Goal: Information Seeking & Learning: Learn about a topic

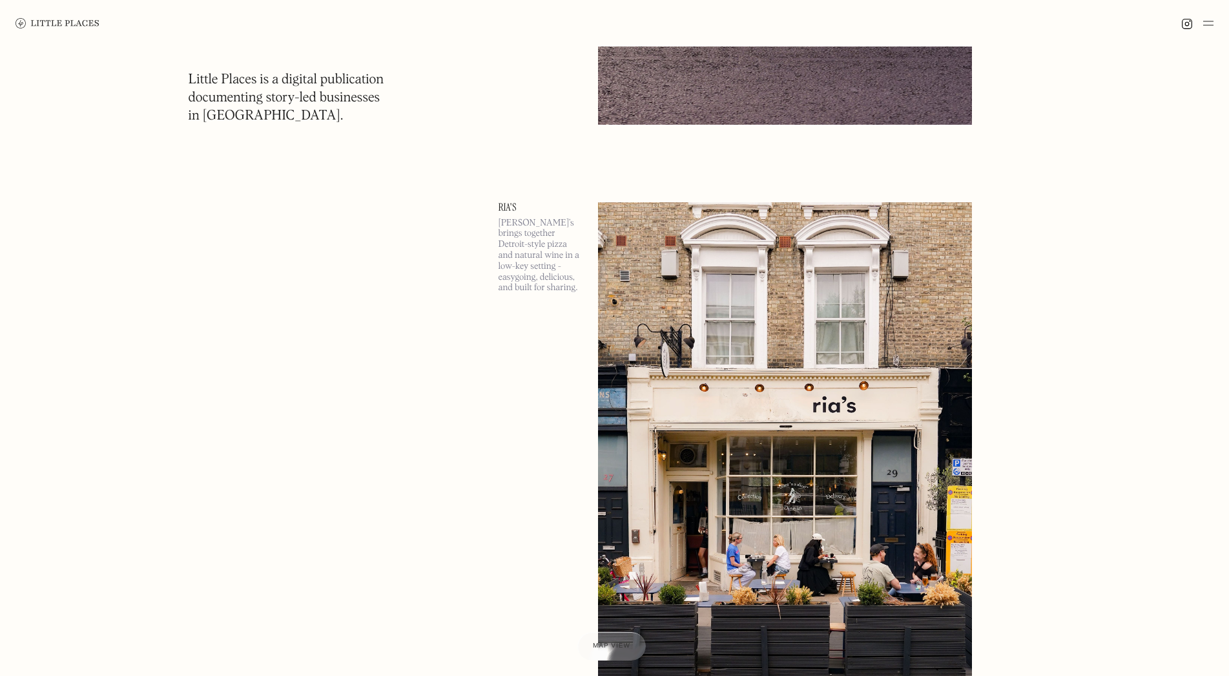
scroll to position [4328, 0]
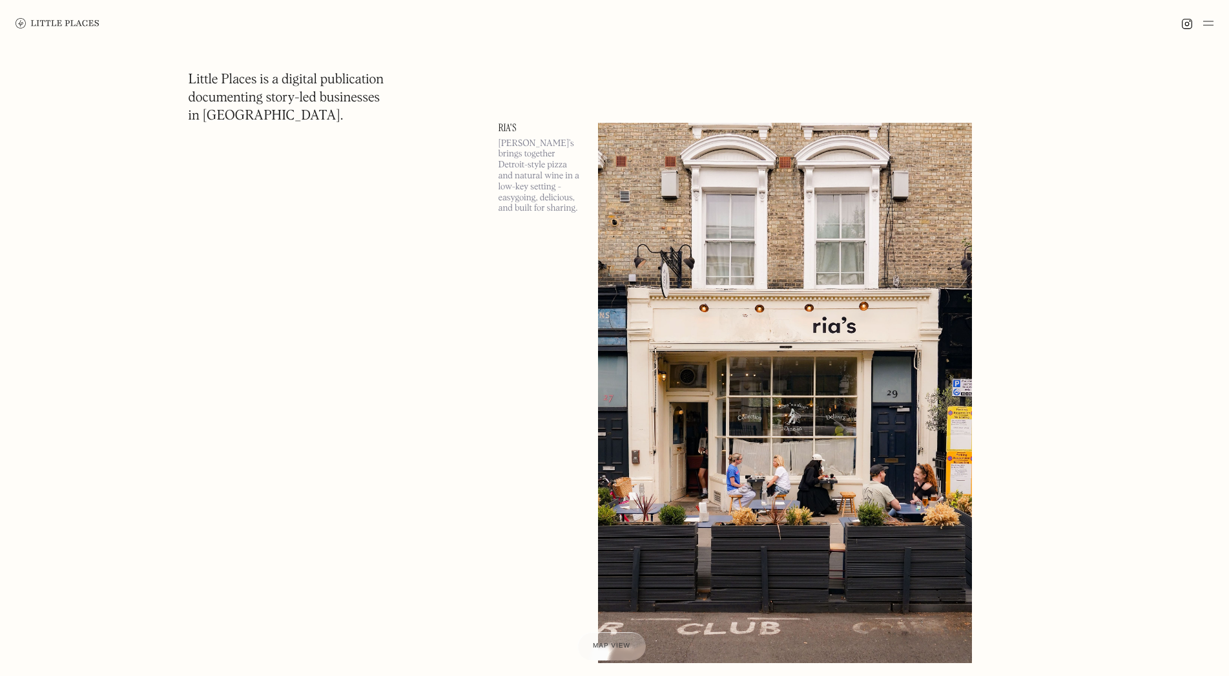
click at [514, 126] on link "Ria's" at bounding box center [541, 128] width 84 height 10
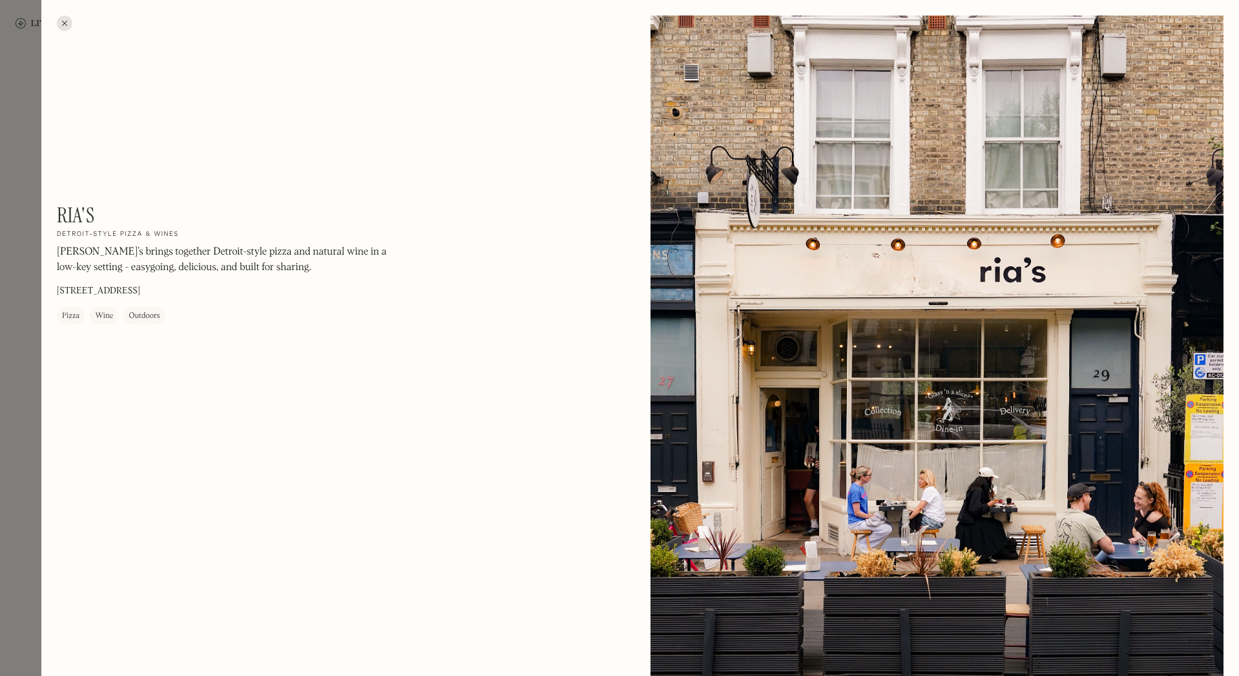
click at [65, 25] on div at bounding box center [65, 24] width 16 height 16
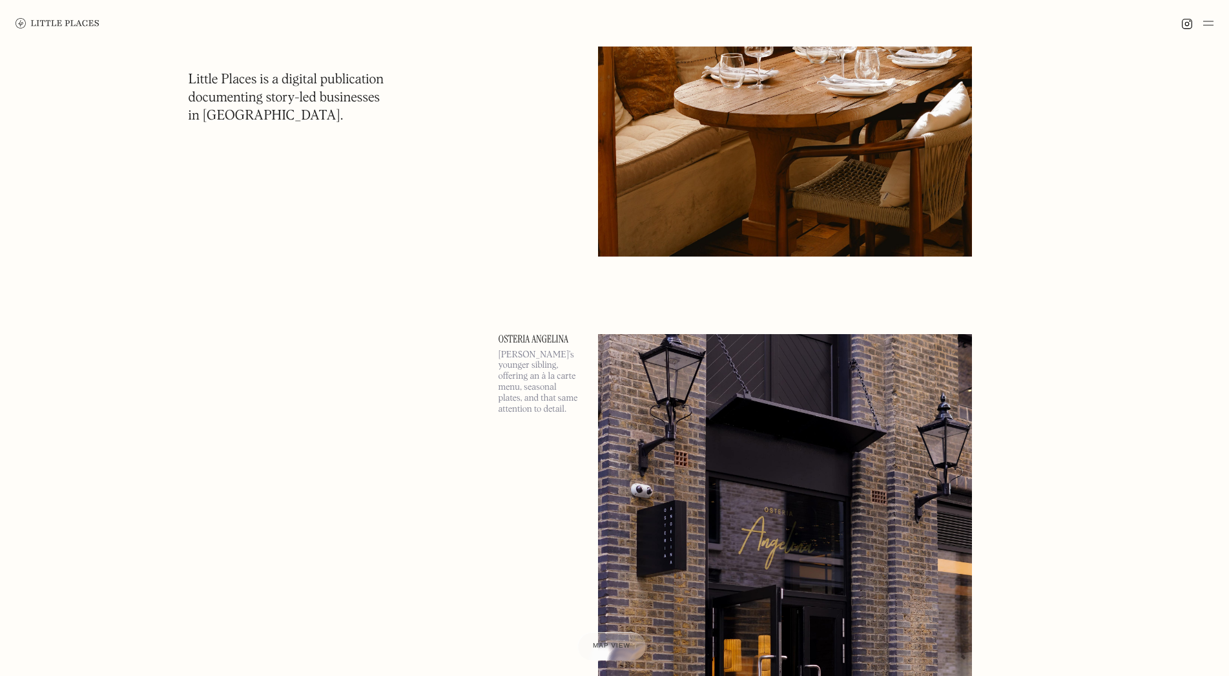
scroll to position [13564, 0]
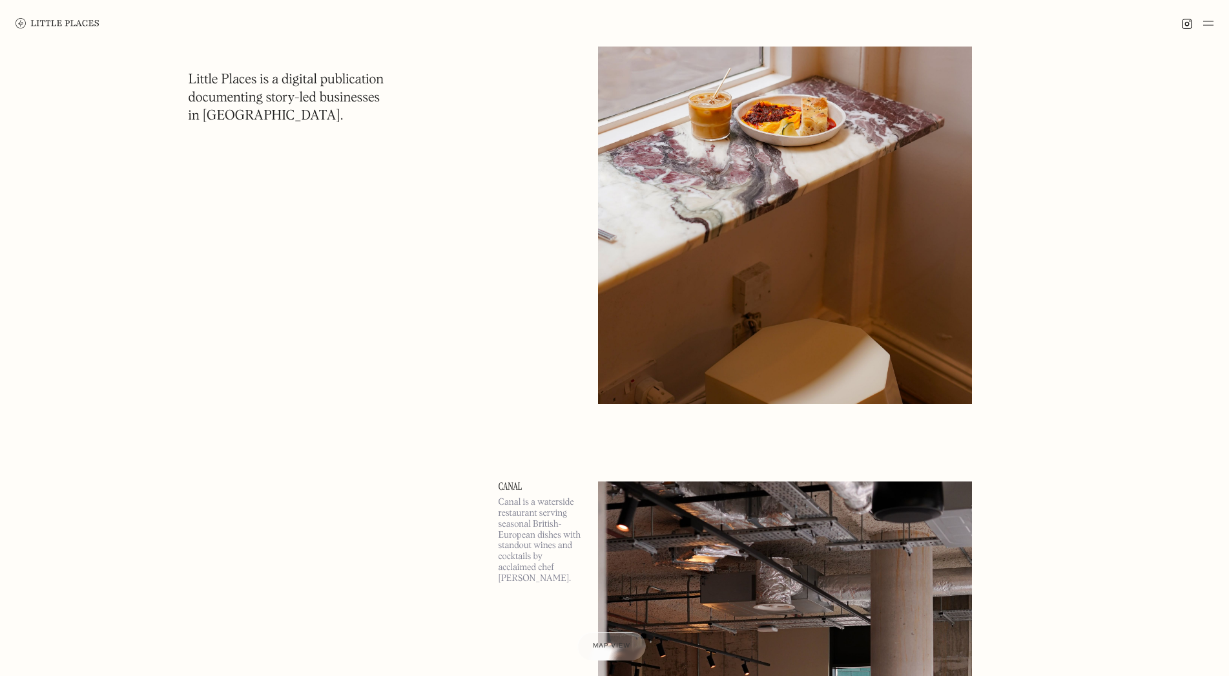
scroll to position [14792, 0]
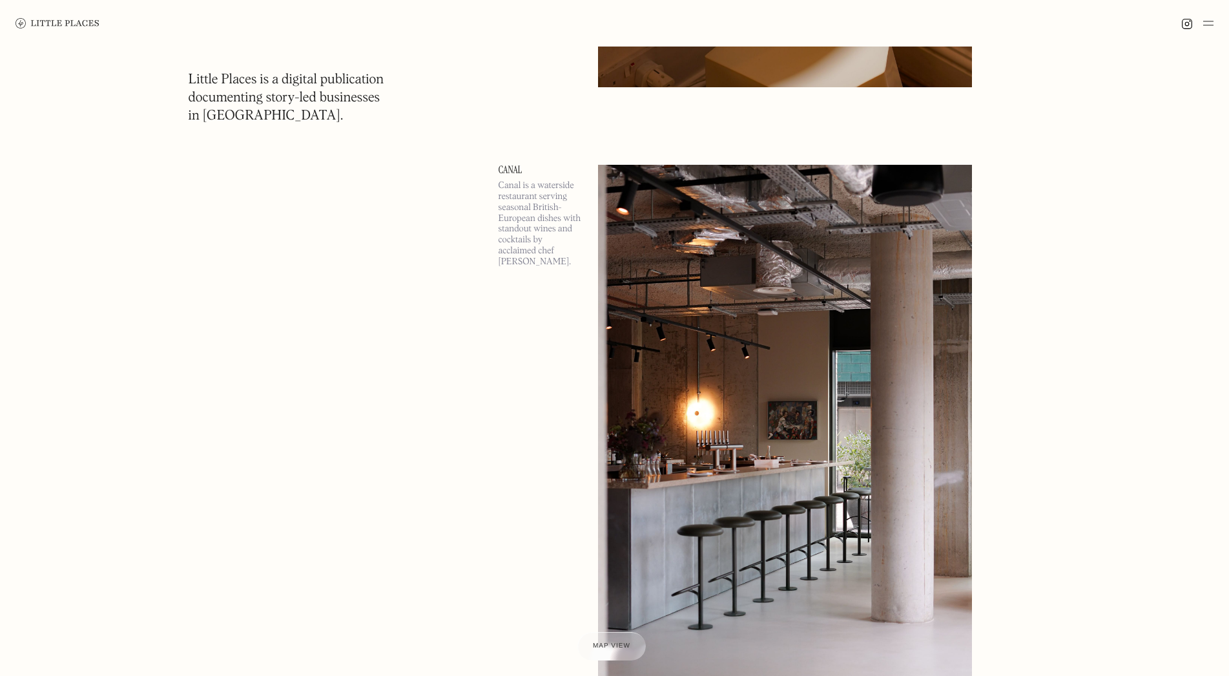
drag, startPoint x: 506, startPoint y: 170, endPoint x: 493, endPoint y: 176, distance: 14.4
click at [506, 170] on link "Canal" at bounding box center [541, 170] width 84 height 10
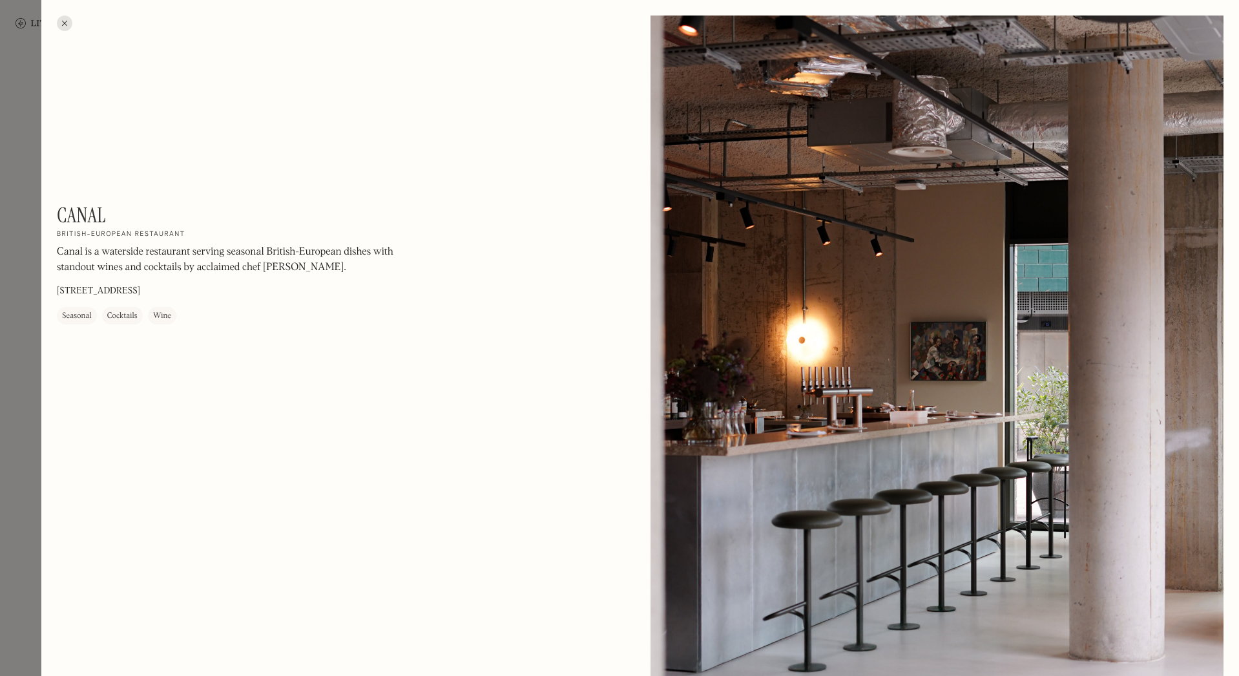
click at [66, 22] on div at bounding box center [65, 24] width 16 height 16
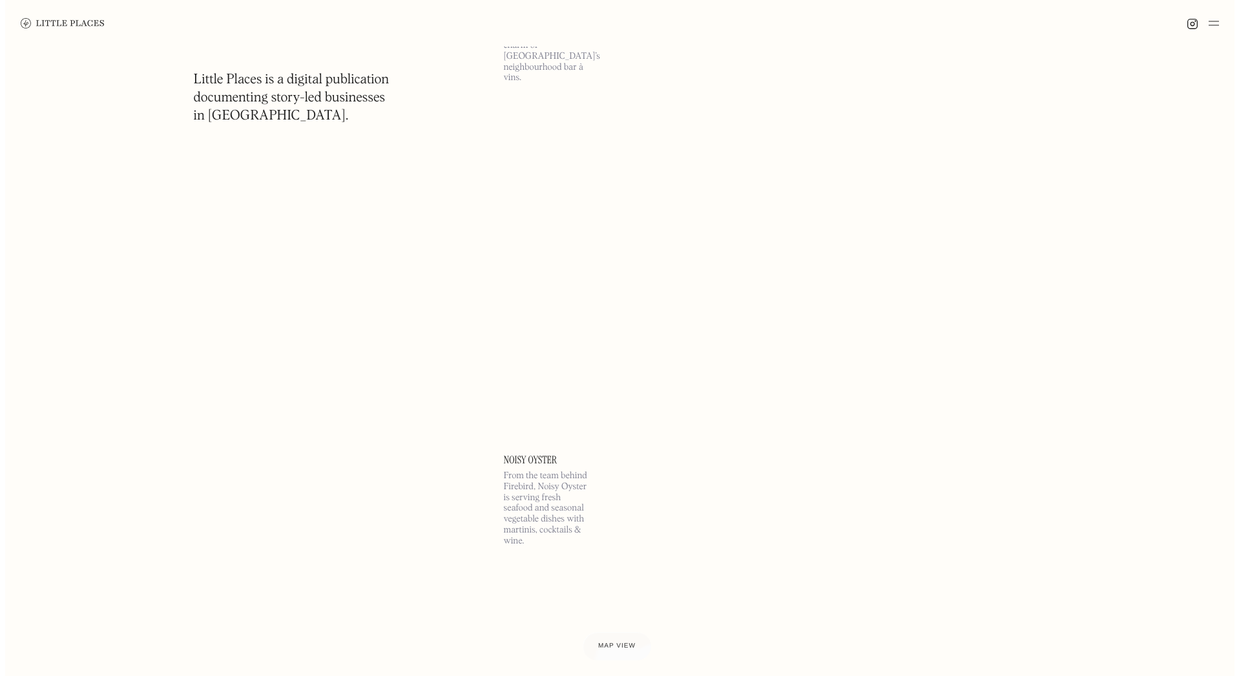
scroll to position [16084, 0]
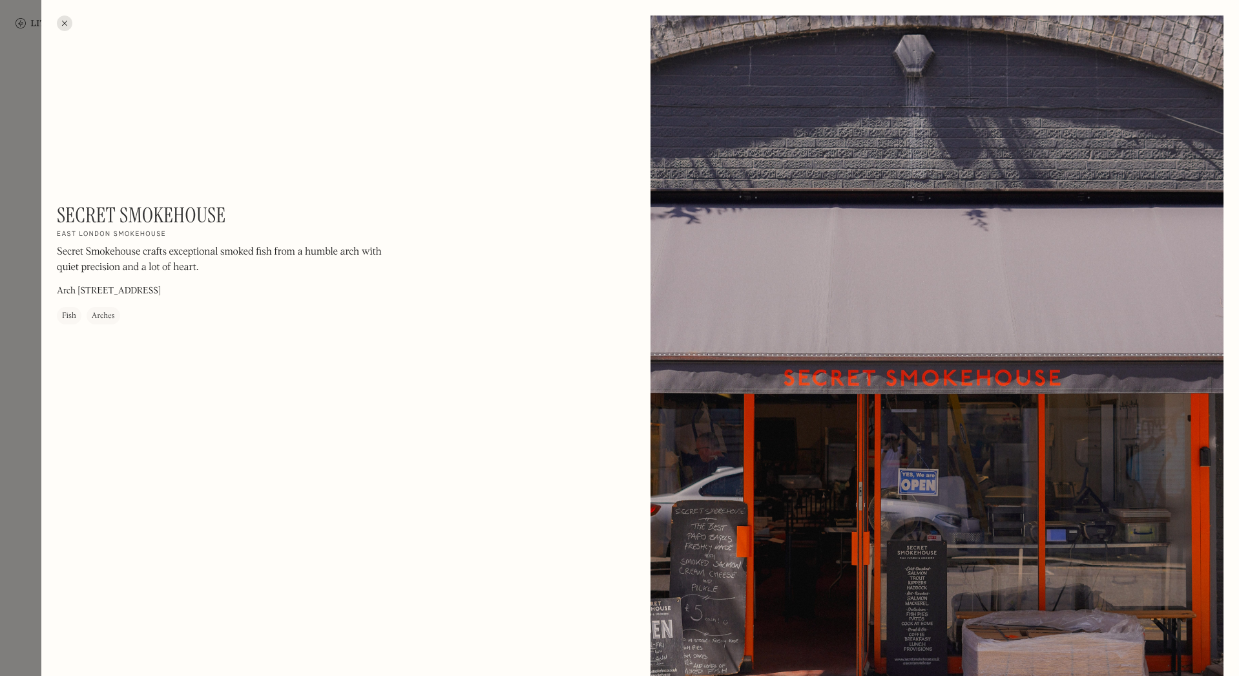
click at [37, 402] on div at bounding box center [619, 338] width 1239 height 676
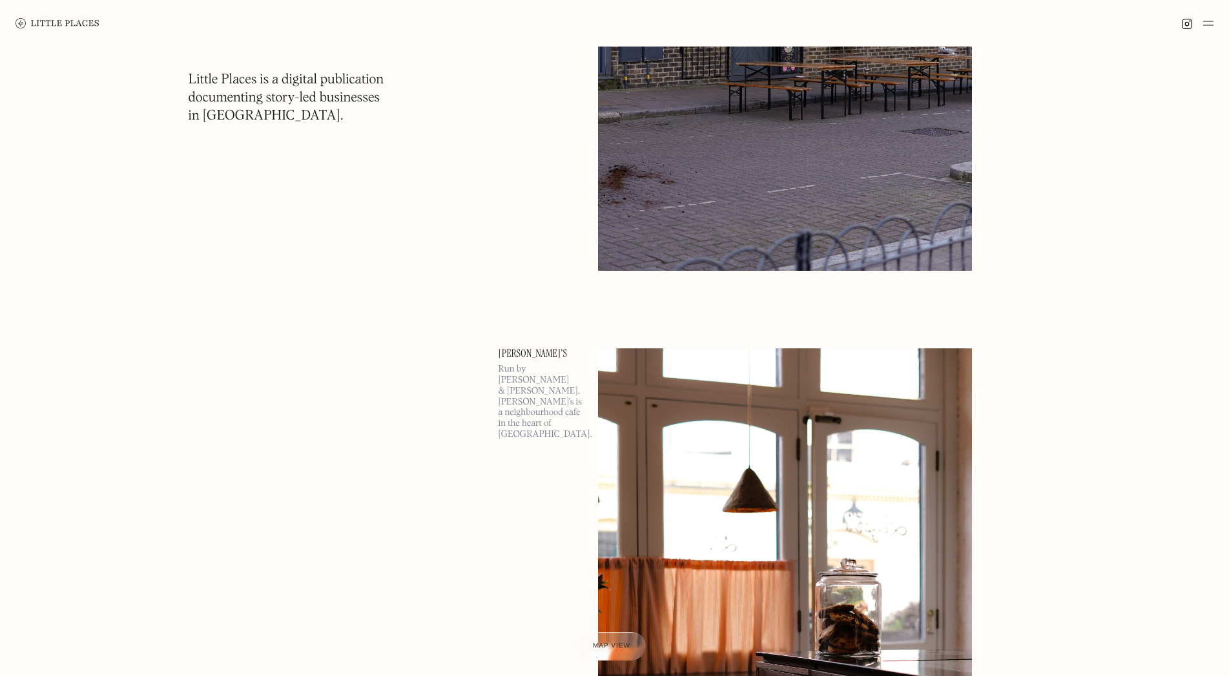
scroll to position [25837, 0]
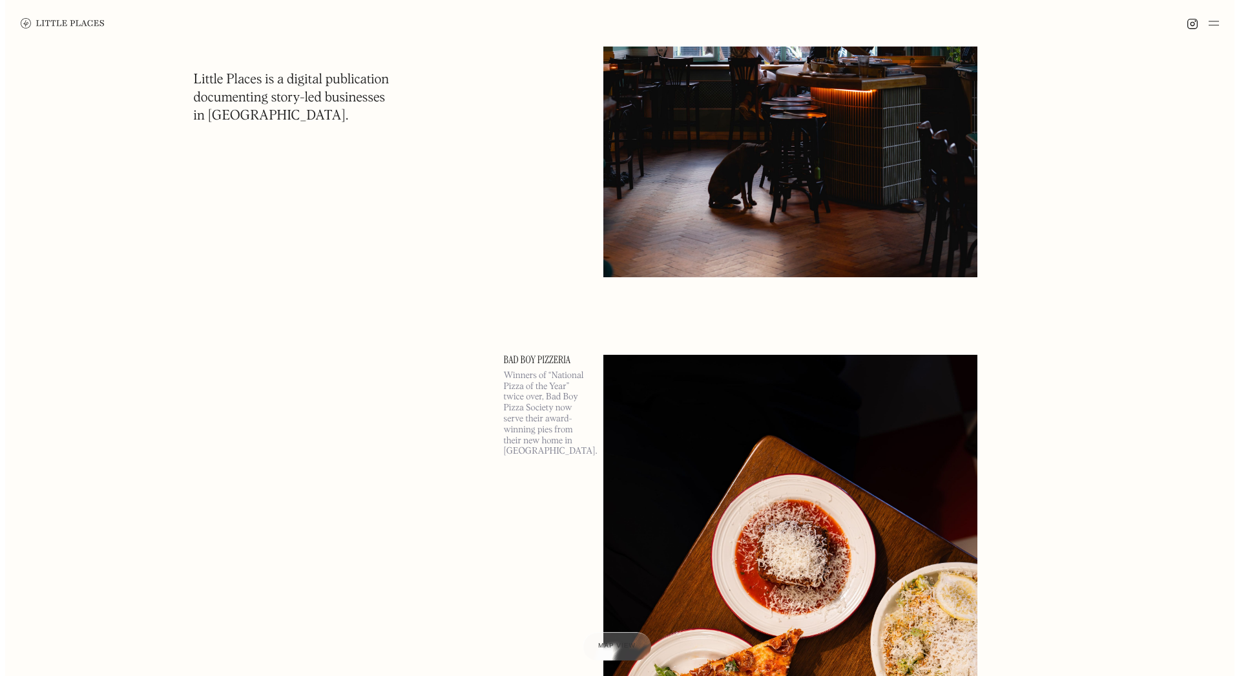
scroll to position [517, 0]
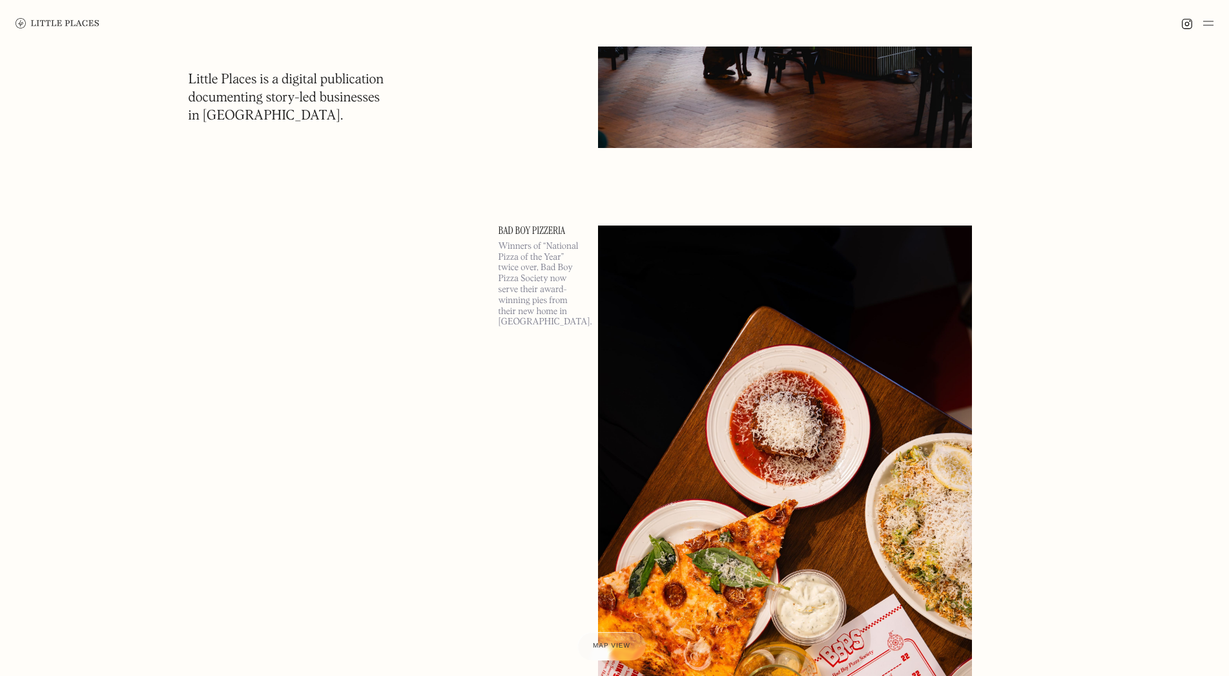
click at [523, 229] on link "Bad Boy Pizzeria" at bounding box center [541, 230] width 84 height 10
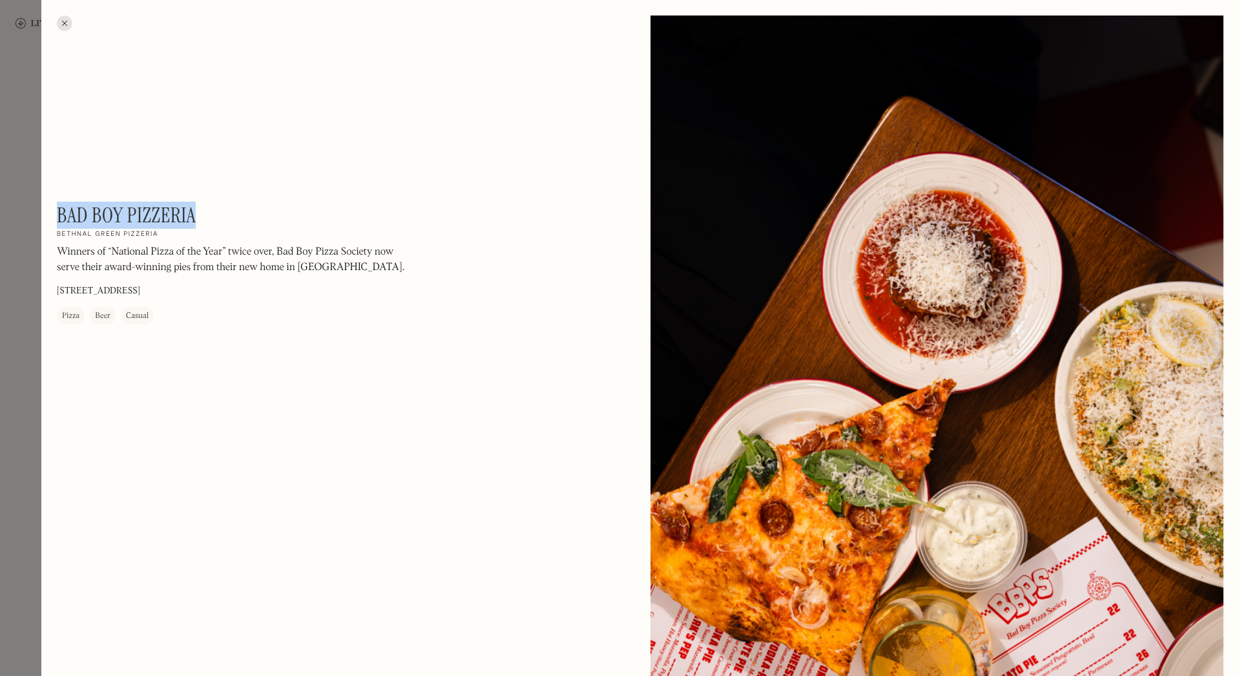
drag, startPoint x: 202, startPoint y: 216, endPoint x: 81, endPoint y: 221, distance: 121.5
click at [61, 212] on div "Bad Boy Pizzeria On Our Radar Bethnal Green Pizzeria Winners of “National Pizza…" at bounding box center [231, 263] width 349 height 121
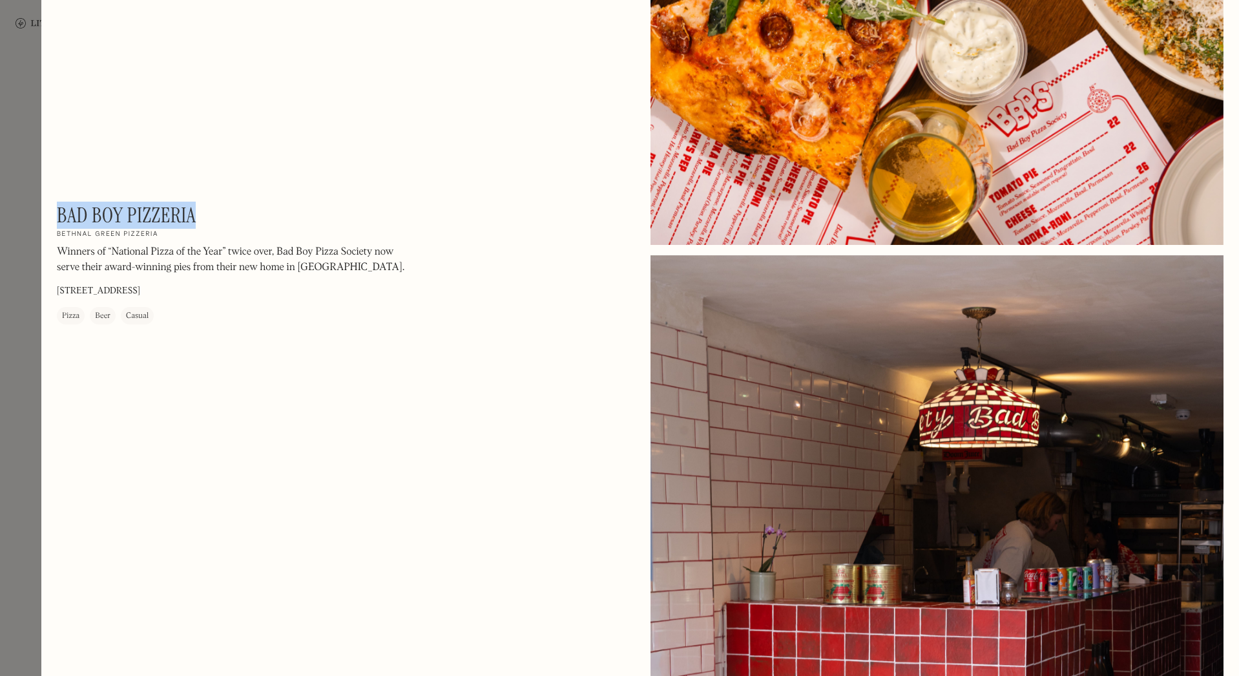
scroll to position [517, 0]
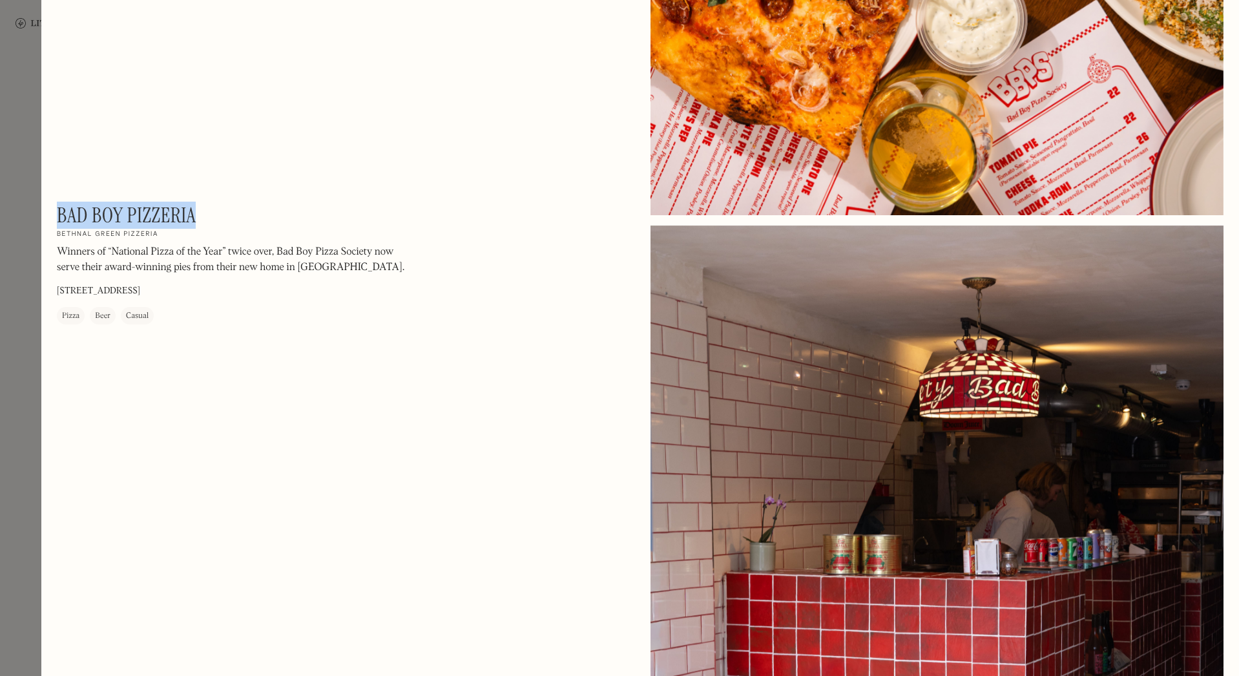
copy h1 "Bad Boy Pizzeria"
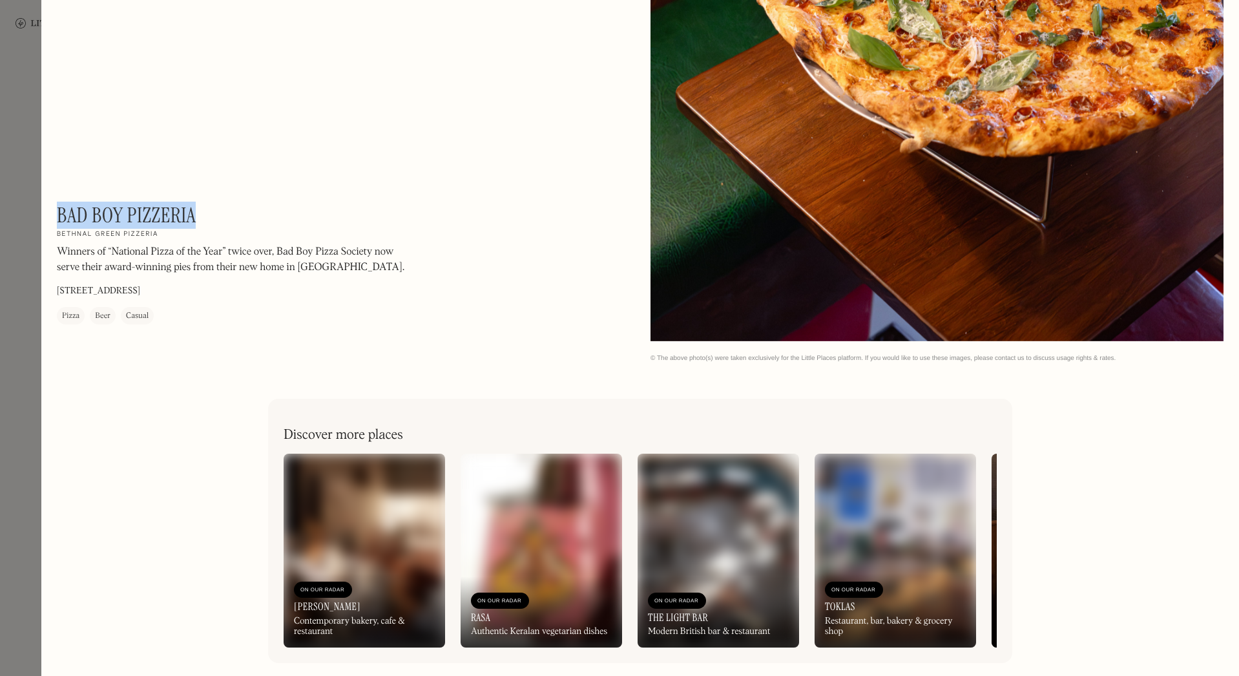
scroll to position [2573, 0]
